Goal: Task Accomplishment & Management: Complete application form

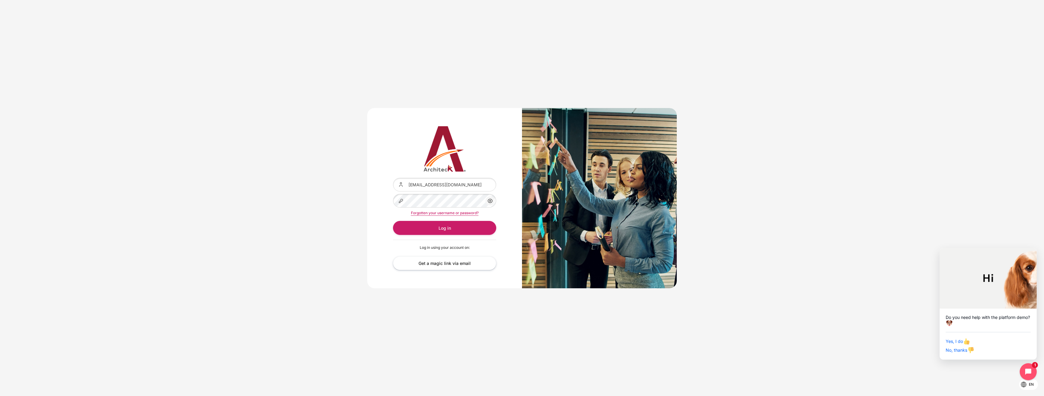
click at [393, 178] on div "Content" at bounding box center [393, 178] width 0 height 0
click at [441, 225] on button "Log in" at bounding box center [444, 228] width 103 height 14
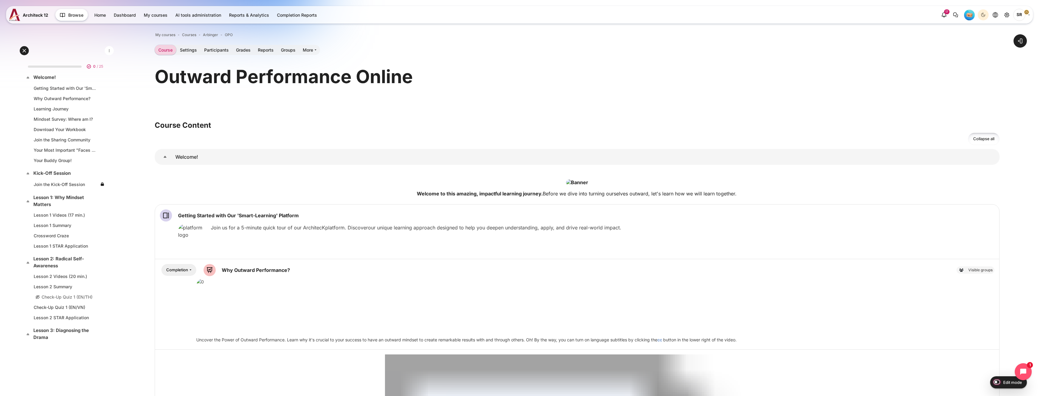
click at [1000, 381] on input "Edit mode" at bounding box center [996, 382] width 11 height 6
checkbox input "true"
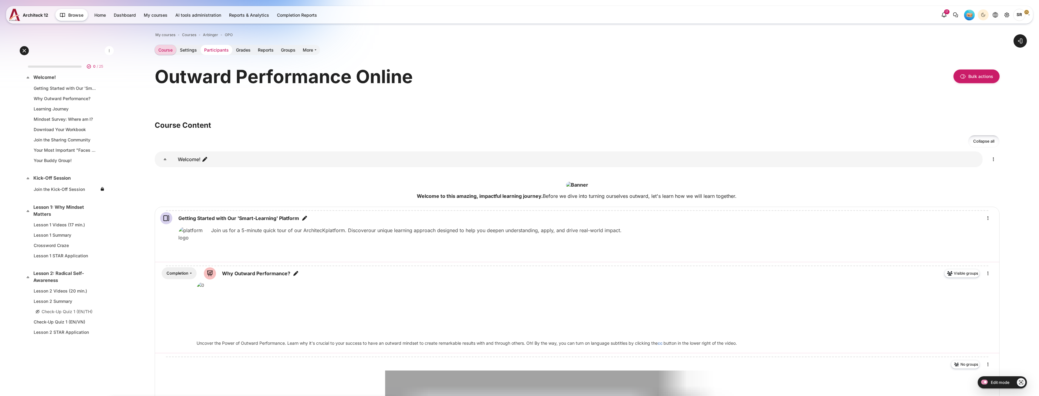
click at [216, 50] on link "Participants" at bounding box center [217, 50] width 32 height 10
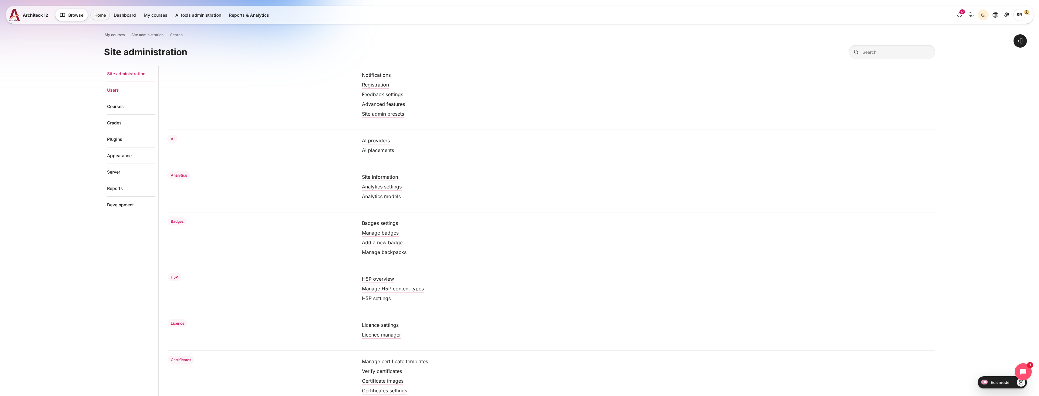
click at [125, 92] on link "Users" at bounding box center [131, 90] width 48 height 16
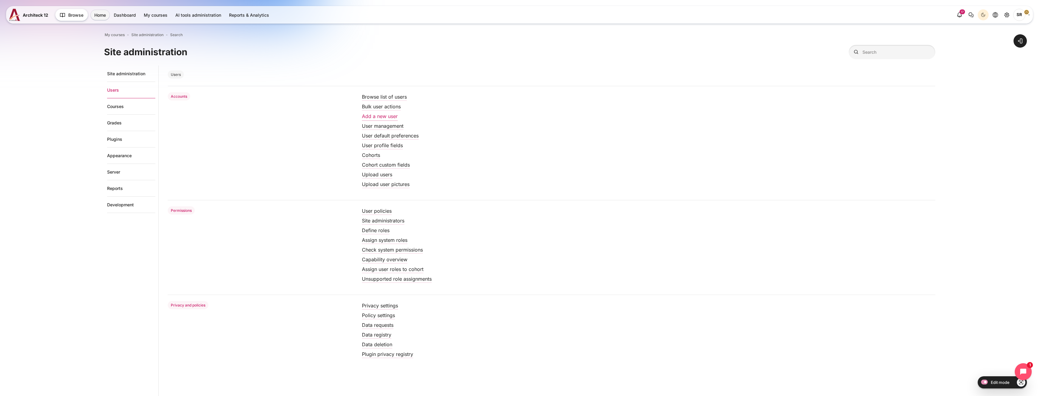
click at [378, 114] on link "Add a new user" at bounding box center [380, 116] width 36 height 6
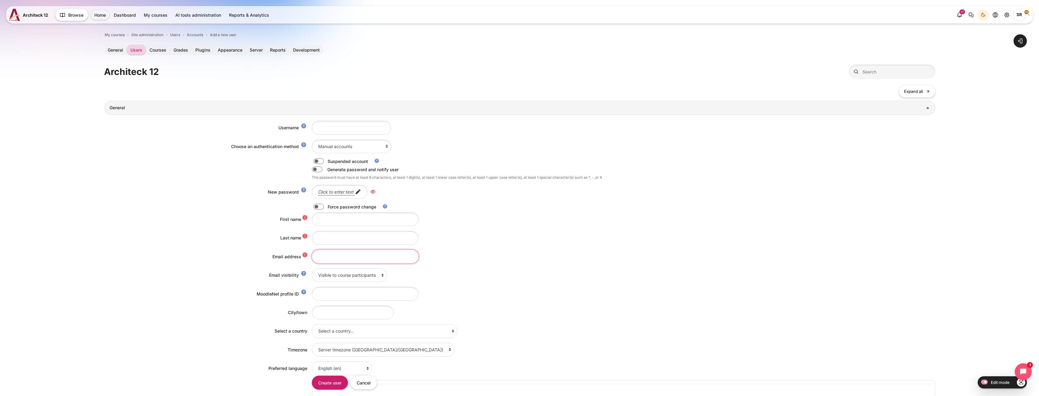
click at [329, 255] on input "Email address" at bounding box center [365, 257] width 107 height 14
paste input "[PERSON_NAME][EMAIL_ADDRESS][PERSON_NAME][DOMAIN_NAME]"
type input "[PERSON_NAME][EMAIL_ADDRESS][PERSON_NAME][DOMAIN_NAME]"
click at [337, 218] on input "First name" at bounding box center [365, 219] width 107 height 14
paste input "[PERSON_NAME][EMAIL_ADDRESS][PERSON_NAME][DOMAIN_NAME]"
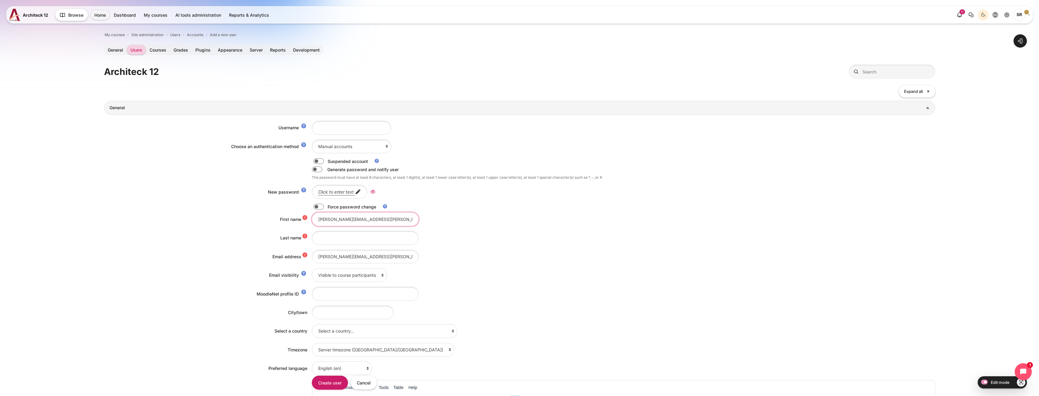
type input "[PERSON_NAME][EMAIL_ADDRESS][PERSON_NAME][DOMAIN_NAME]"
click at [322, 235] on input "Last name" at bounding box center [365, 238] width 107 height 14
paste input "[PERSON_NAME][EMAIL_ADDRESS][PERSON_NAME][DOMAIN_NAME]"
type input "[PERSON_NAME][EMAIL_ADDRESS][PERSON_NAME][DOMAIN_NAME]"
drag, startPoint x: 329, startPoint y: 220, endPoint x: 526, endPoint y: 229, distance: 196.9
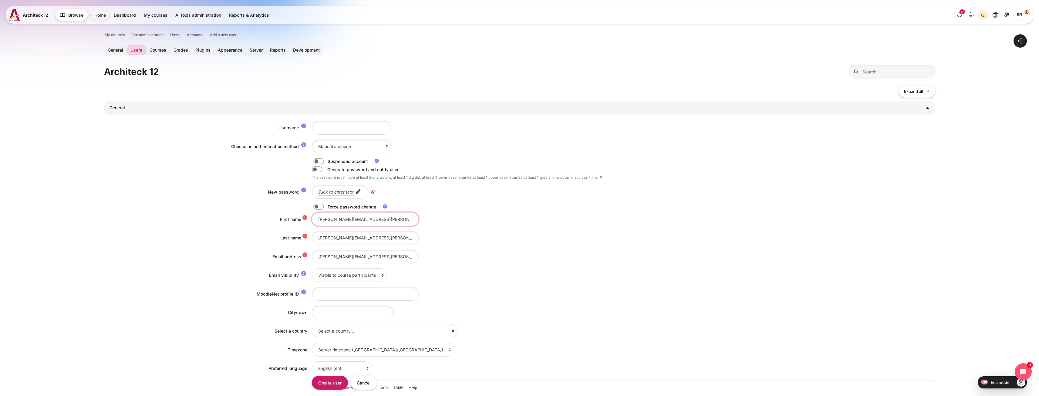
click at [526, 229] on div "Username Choose an authentication method Email-based self-registration Magic au…" at bounding box center [520, 324] width 832 height 419
type input "Maria"
drag, startPoint x: 330, startPoint y: 238, endPoint x: 302, endPoint y: 239, distance: 27.3
click at [302, 239] on div "Last name Maria.Campillo@bts.com" at bounding box center [520, 238] width 832 height 14
drag, startPoint x: 334, startPoint y: 238, endPoint x: 429, endPoint y: 246, distance: 94.4
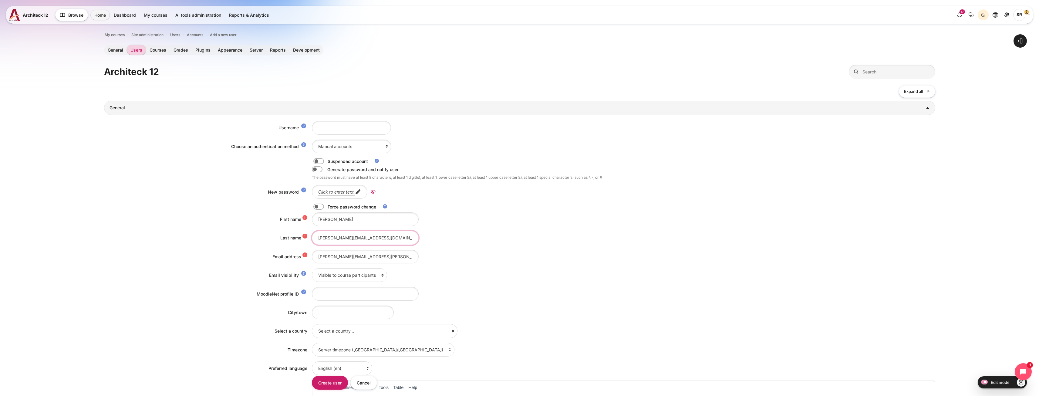
click at [432, 246] on div "Username Choose an authentication method Email-based self-registration Magic au…" at bounding box center [520, 324] width 832 height 419
type input "Campillo"
drag, startPoint x: 320, startPoint y: 258, endPoint x: 315, endPoint y: 257, distance: 5.4
click at [315, 257] on input "[PERSON_NAME][EMAIL_ADDRESS][PERSON_NAME][DOMAIN_NAME]" at bounding box center [365, 257] width 107 height 14
click at [330, 256] on input "maria.Campillo@bts.com" at bounding box center [365, 257] width 107 height 14
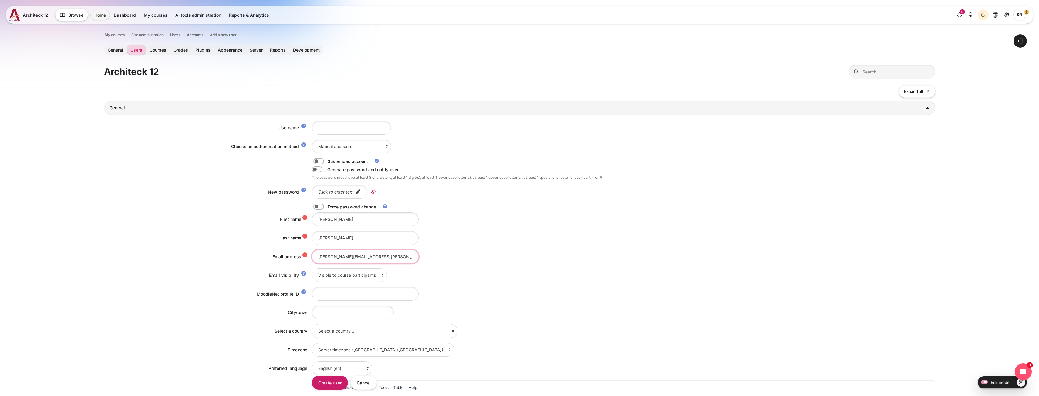
click at [371, 259] on input "[PERSON_NAME][EMAIL_ADDRESS][PERSON_NAME][DOMAIN_NAME]" at bounding box center [365, 257] width 107 height 14
drag, startPoint x: 236, startPoint y: 257, endPoint x: 216, endPoint y: 257, distance: 20.3
click at [216, 257] on div "Email address maria.campillo@bts.com" at bounding box center [520, 257] width 832 height 14
type input "[PERSON_NAME][EMAIL_ADDRESS][PERSON_NAME][DOMAIN_NAME]"
click at [325, 130] on input "Username" at bounding box center [351, 128] width 79 height 14
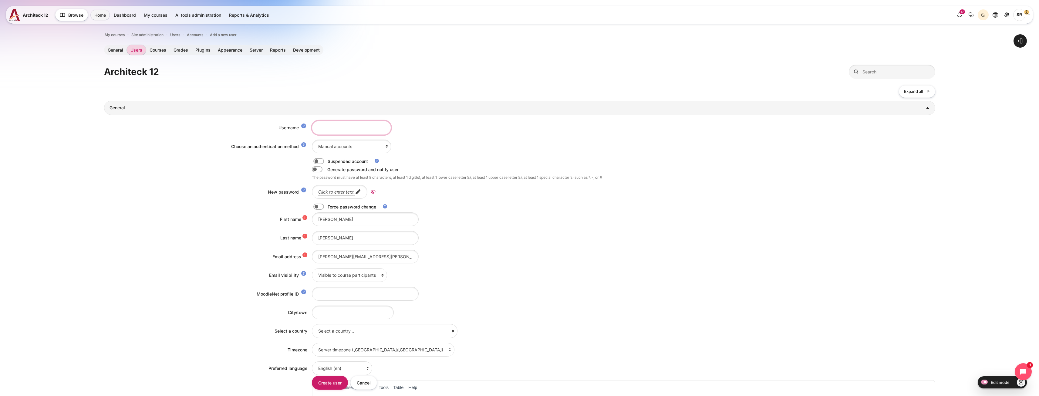
paste input "[PERSON_NAME][EMAIL_ADDRESS][PERSON_NAME][DOMAIN_NAME]"
type input "[PERSON_NAME][EMAIL_ADDRESS][PERSON_NAME][DOMAIN_NAME]"
click at [327, 206] on label "Content" at bounding box center [327, 207] width 1 height 6
click at [324, 206] on input "Content" at bounding box center [329, 208] width 11 height 6
checkbox input "true"
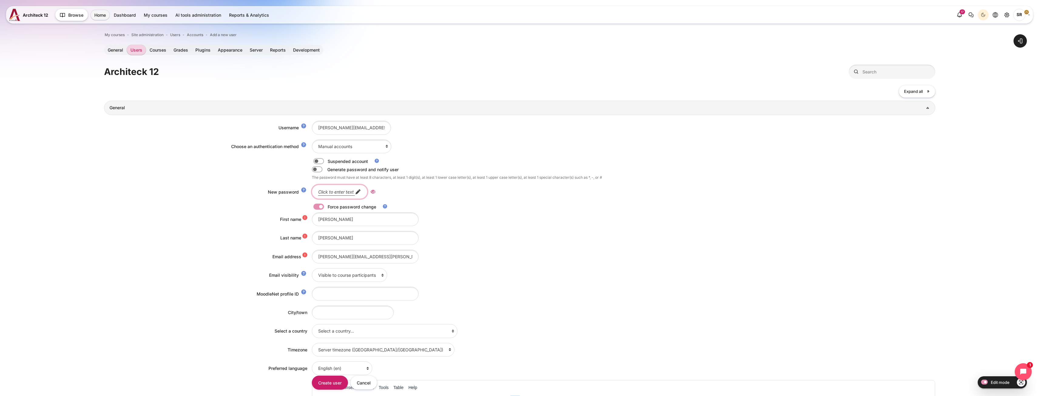
click at [331, 191] on em "Click to enter text" at bounding box center [336, 191] width 36 height 5
click at [561, 254] on div "[PERSON_NAME][EMAIL_ADDRESS][PERSON_NAME][DOMAIN_NAME]" at bounding box center [624, 257] width 624 height 14
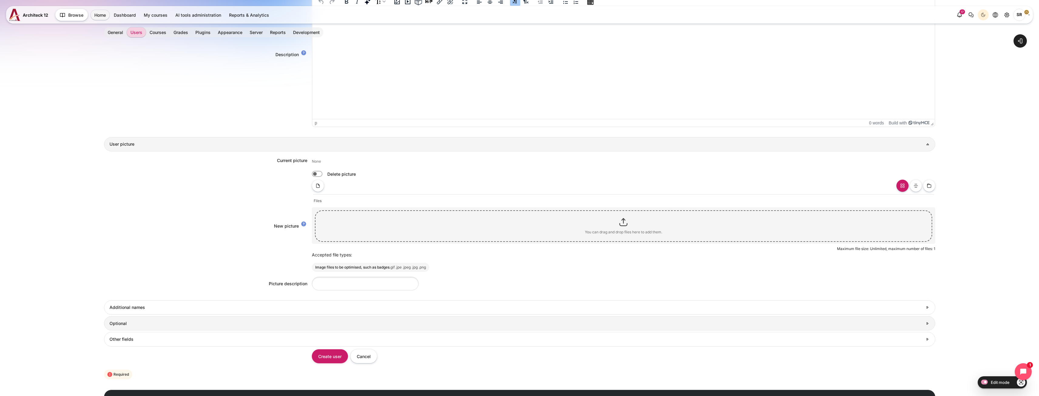
scroll to position [434, 0]
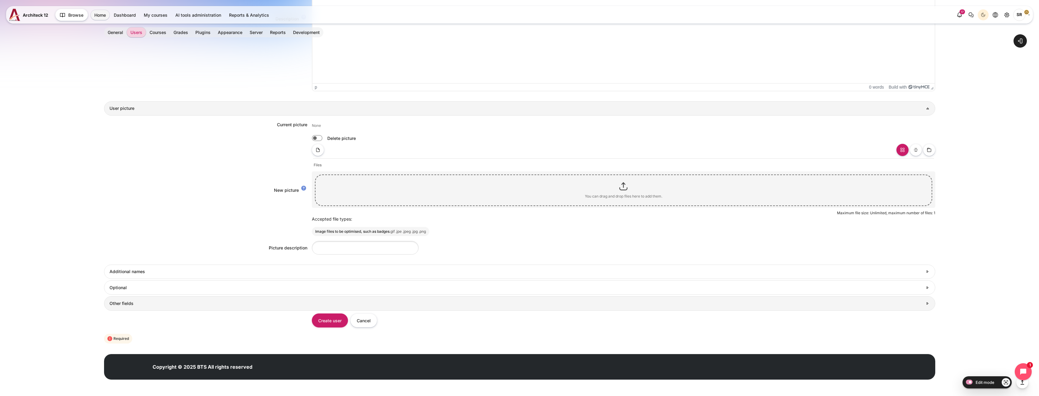
click at [267, 304] on h3 "Other fields" at bounding box center [516, 303] width 813 height 5
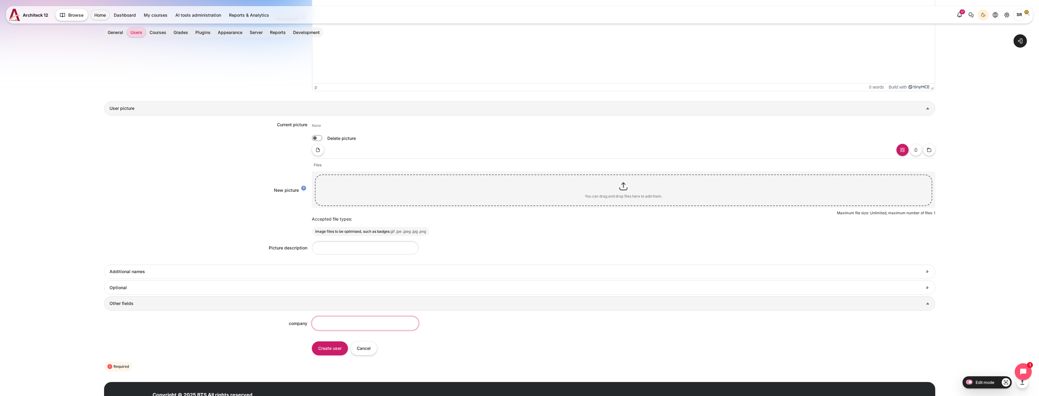
click at [383, 328] on input "company" at bounding box center [365, 324] width 107 height 14
type input "BTS"
click at [327, 347] on input "Create user" at bounding box center [330, 348] width 36 height 14
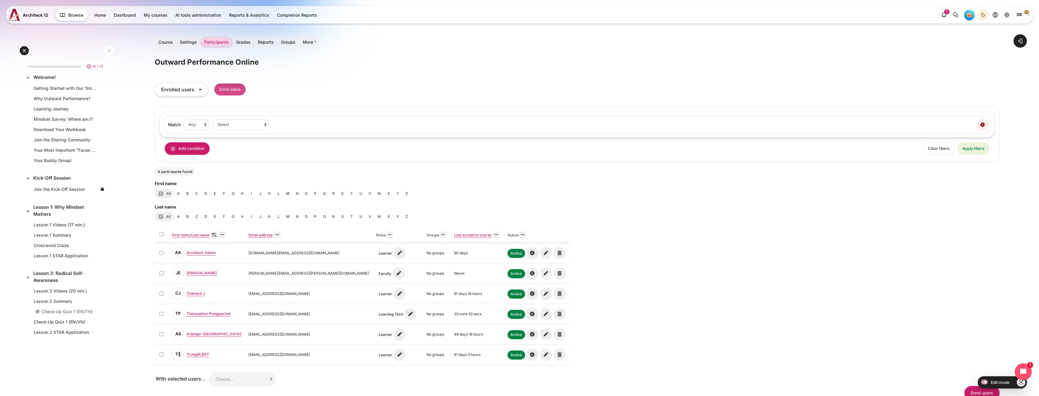
click at [232, 92] on input "Enrol users" at bounding box center [230, 89] width 32 height 12
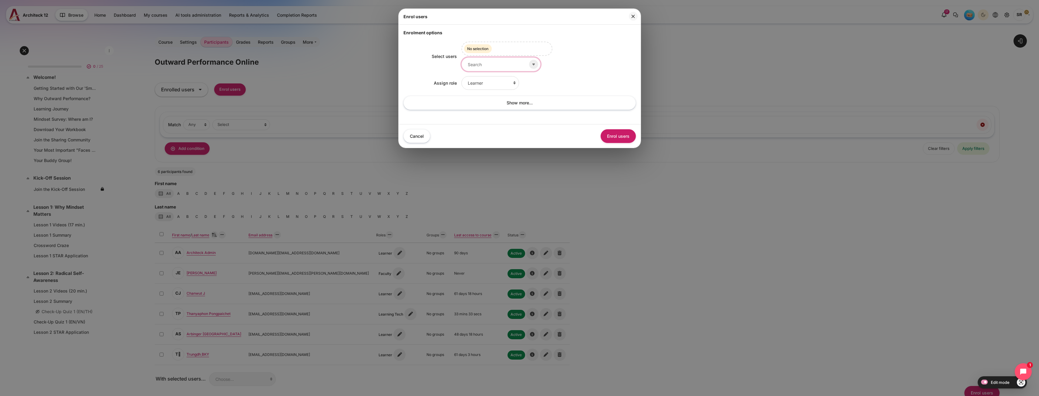
click at [495, 68] on input "Select users" at bounding box center [501, 64] width 79 height 14
paste input "[PERSON_NAME][EMAIL_ADDRESS][PERSON_NAME][DOMAIN_NAME]"
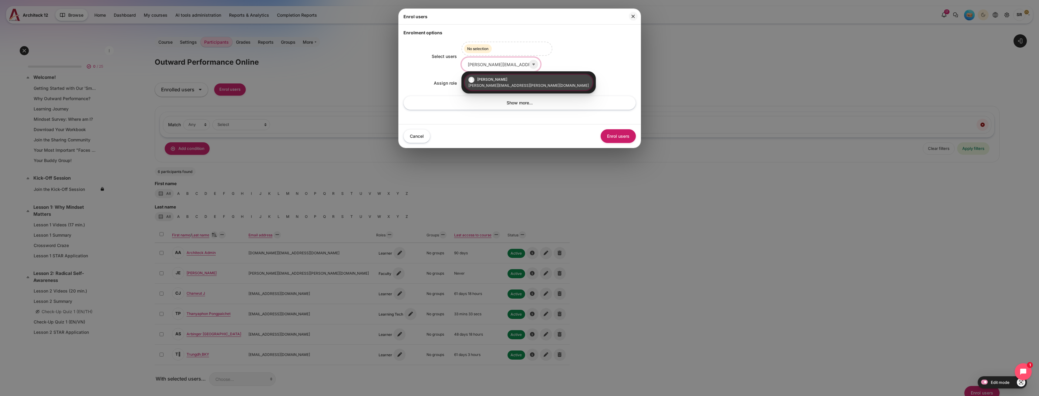
type input "[PERSON_NAME][EMAIL_ADDRESS][PERSON_NAME][DOMAIN_NAME]"
click at [509, 86] on small "[PERSON_NAME][EMAIL_ADDRESS][PERSON_NAME][DOMAIN_NAME]" at bounding box center [529, 85] width 120 height 5
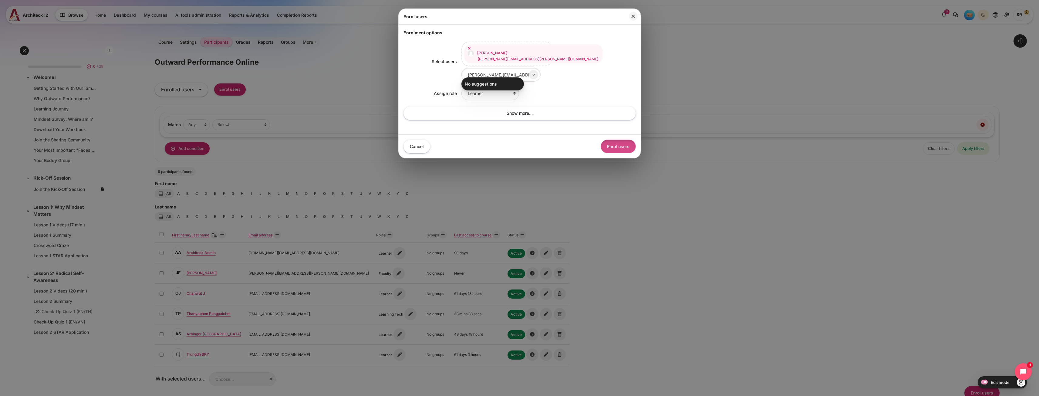
click at [611, 142] on button "Enrol users" at bounding box center [618, 147] width 35 height 14
